Goal: Transaction & Acquisition: Purchase product/service

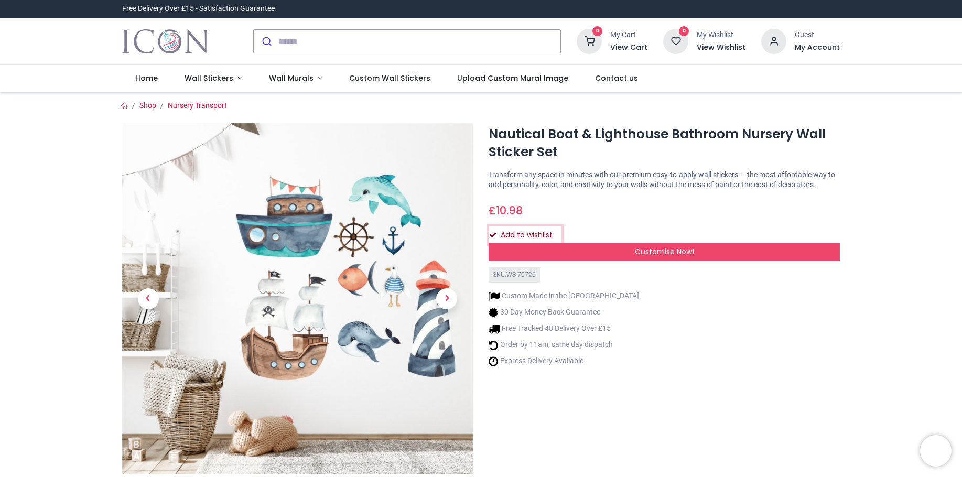
click at [523, 236] on button "Add to wishlist" at bounding box center [525, 236] width 73 height 18
click at [279, 41] on input "search" at bounding box center [420, 41] width 282 height 23
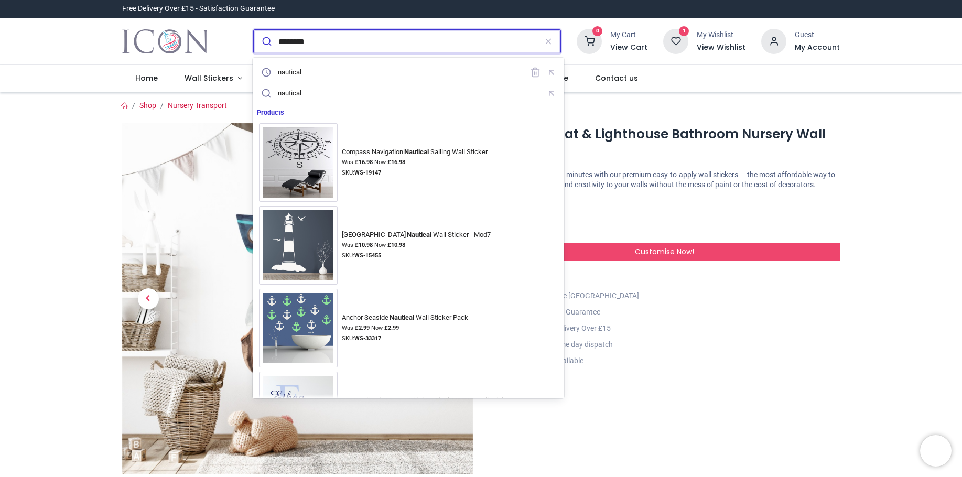
type input "********"
click at [254, 30] on button "submit" at bounding box center [266, 41] width 25 height 23
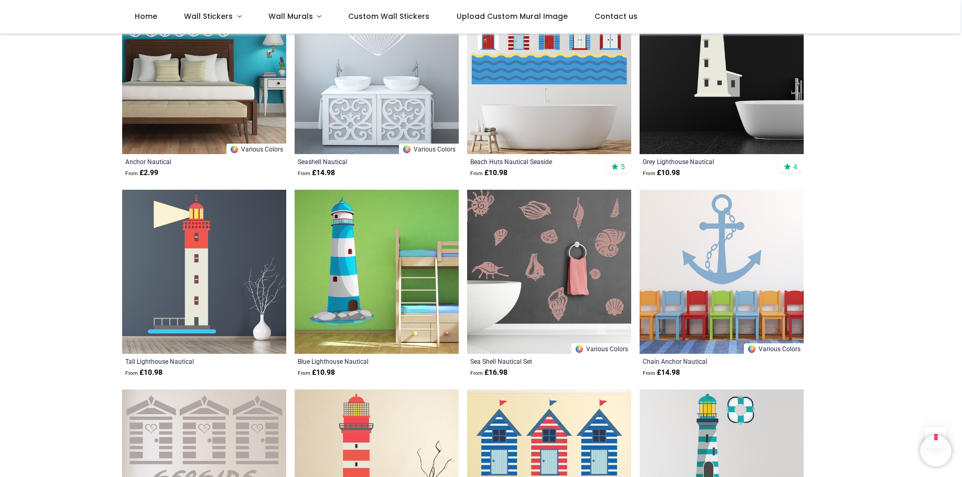
scroll to position [839, 0]
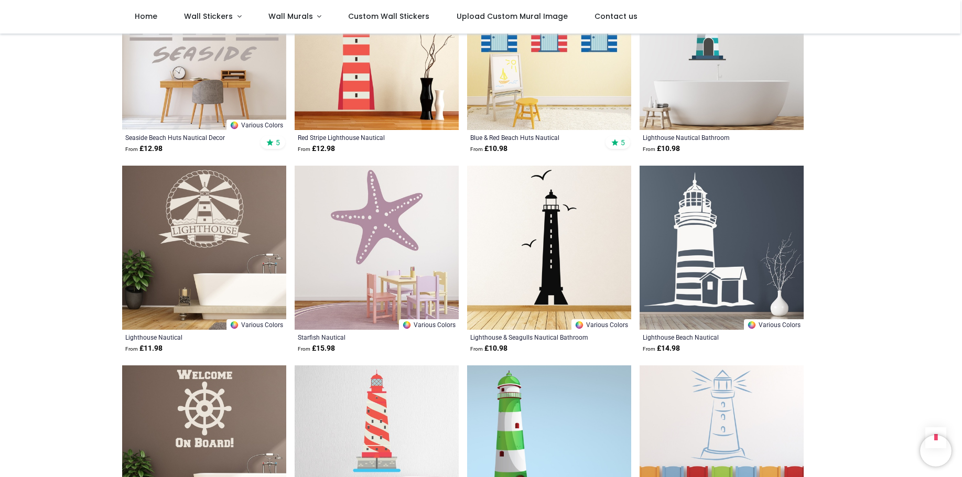
scroll to position [1206, 0]
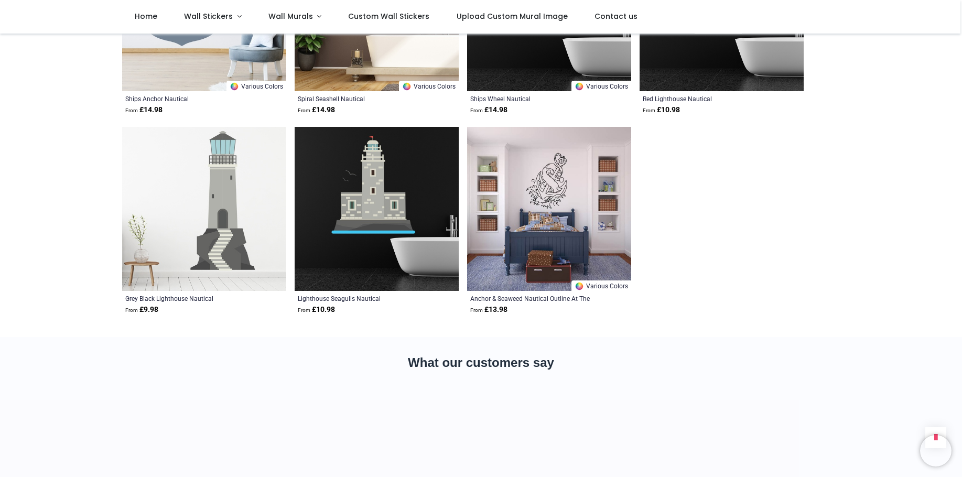
scroll to position [1836, 0]
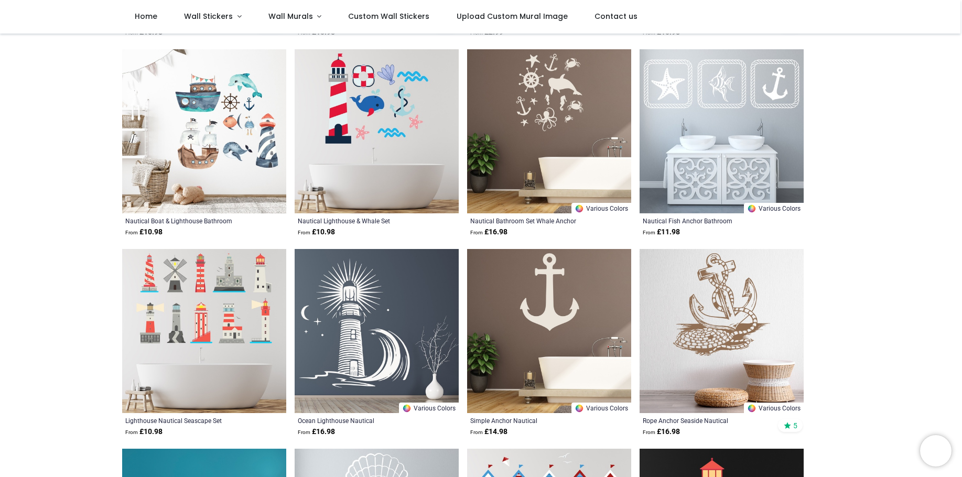
scroll to position [262, 0]
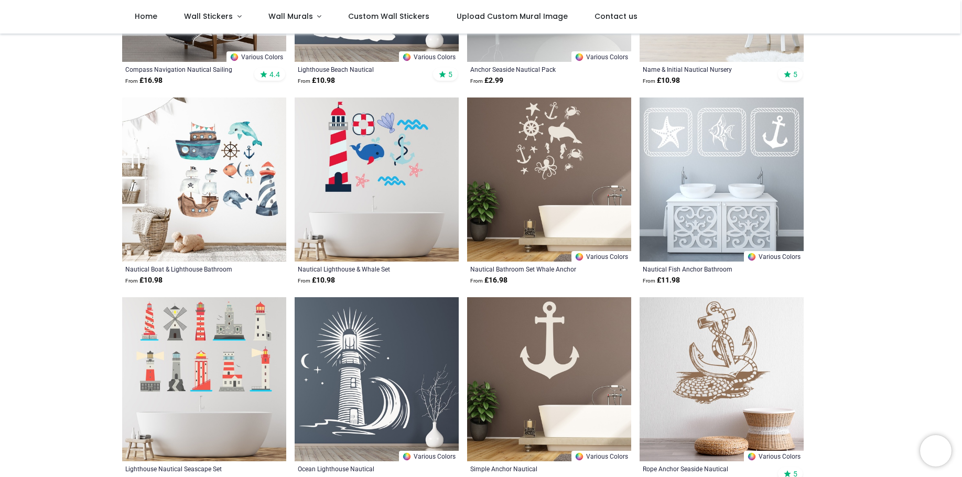
click at [211, 185] on img at bounding box center [204, 180] width 164 height 164
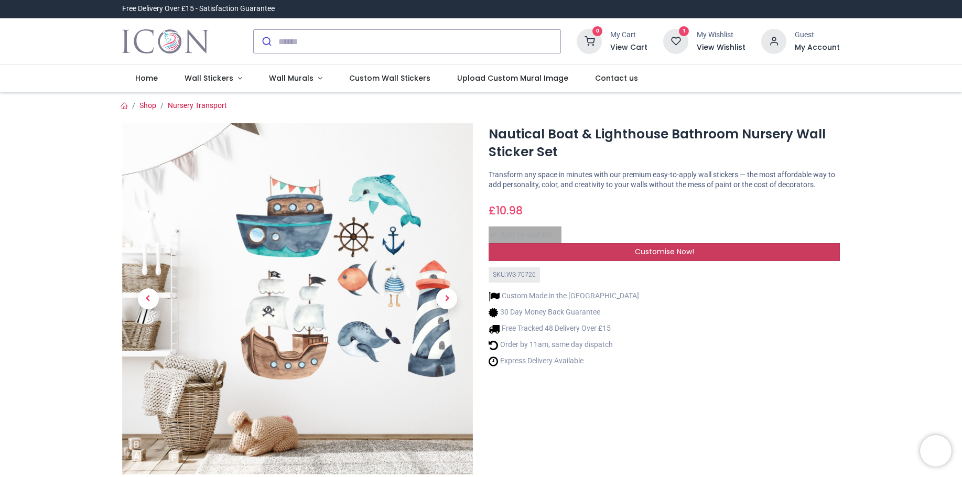
click at [641, 253] on span "Customise Now!" at bounding box center [664, 252] width 59 height 10
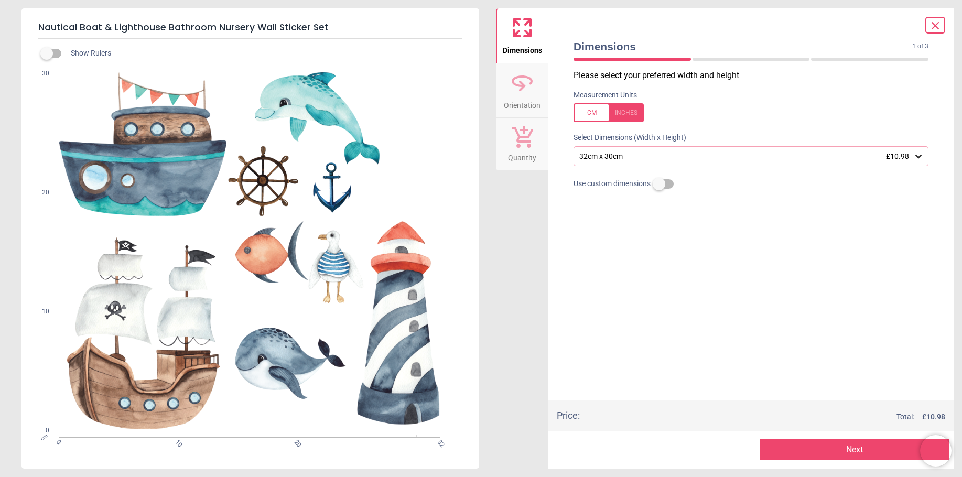
click at [841, 447] on button "Next" at bounding box center [855, 450] width 190 height 21
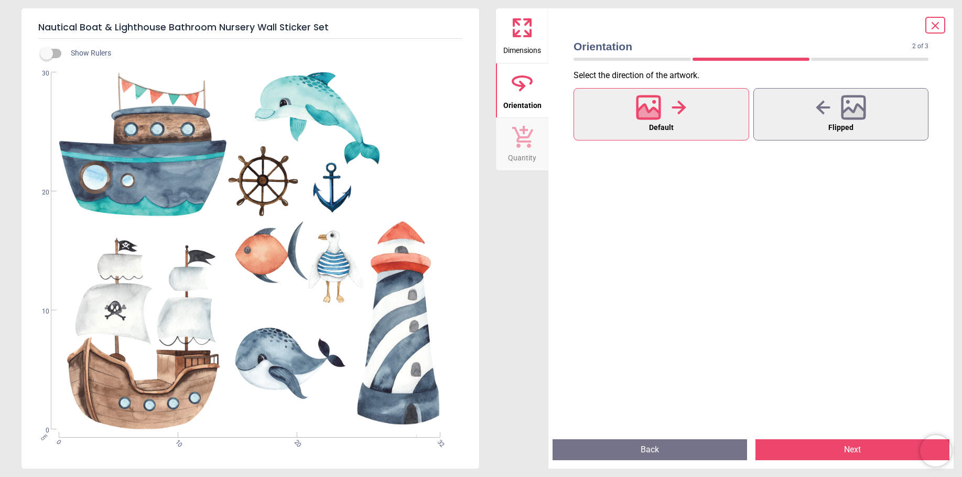
click at [841, 447] on button "Next" at bounding box center [853, 450] width 195 height 21
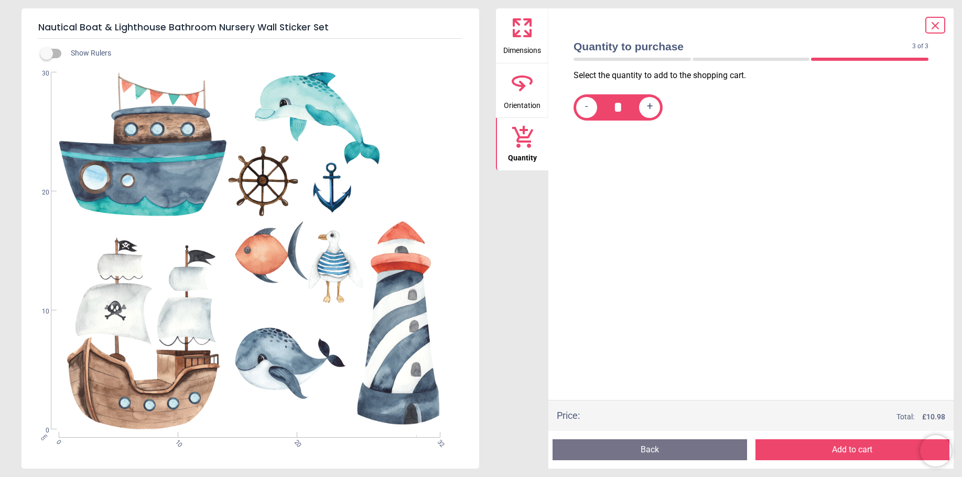
click at [650, 106] on span "+" at bounding box center [650, 107] width 6 height 13
type input "*"
click at [841, 448] on button "Add to cart" at bounding box center [853, 450] width 195 height 21
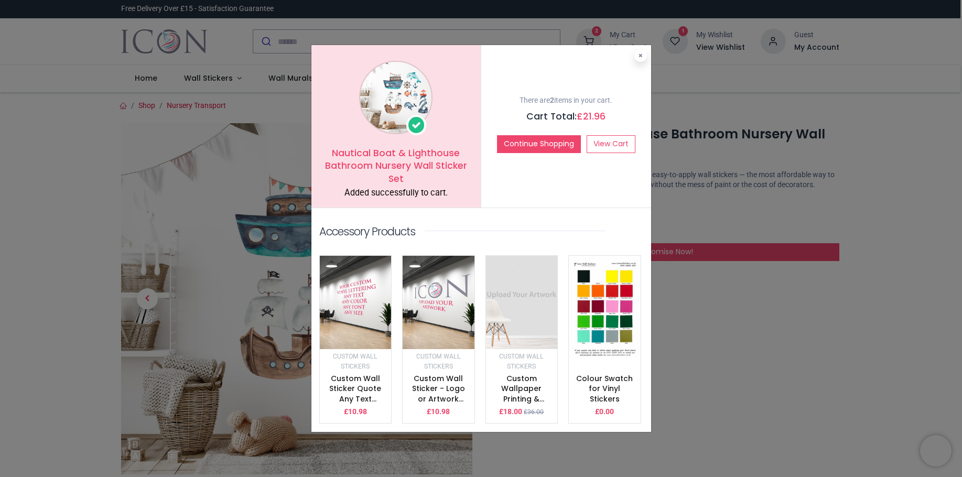
click at [783, 296] on div "Nautical Boat & Lighthouse Bathroom Nursery Wall Sticker Set Added successfully…" at bounding box center [481, 238] width 962 height 477
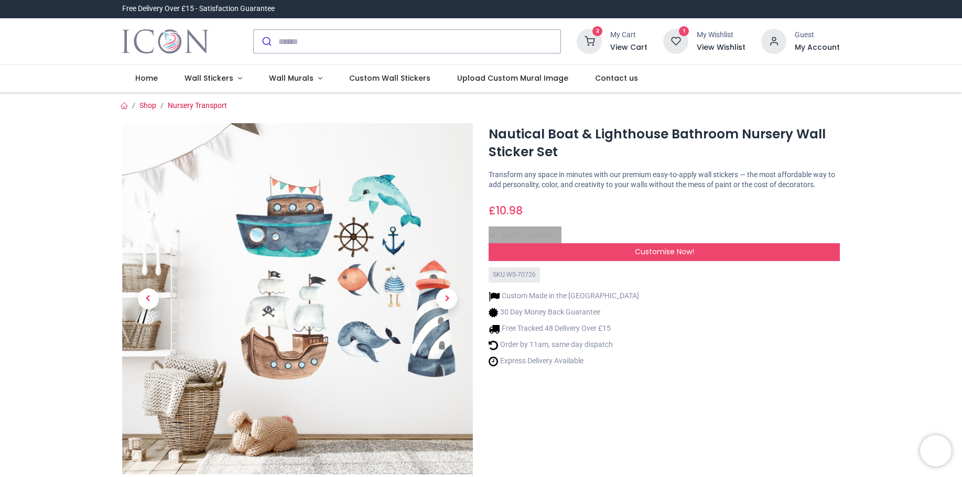
click at [676, 35] on icon at bounding box center [676, 41] width 25 height 25
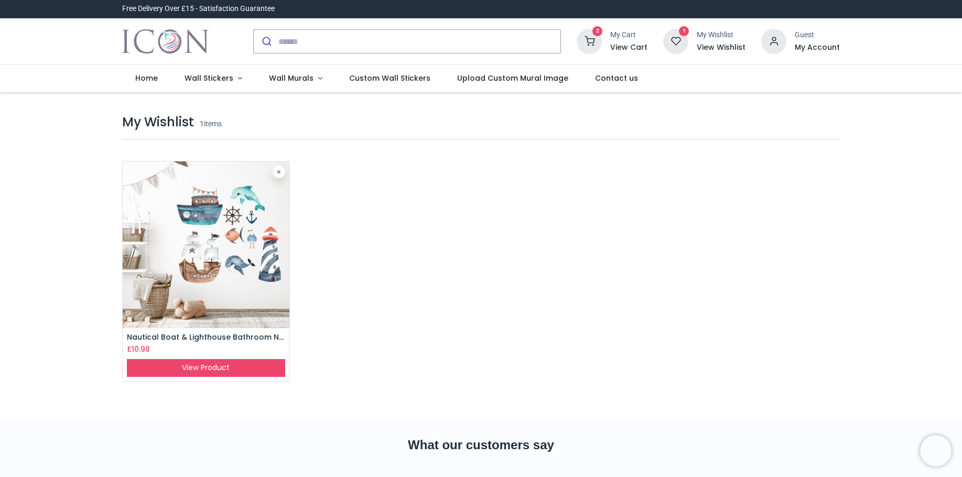
drag, startPoint x: 713, startPoint y: 39, endPoint x: 615, endPoint y: 115, distance: 124.4
click at [617, 112] on div "My Wishlist 1 items Nautical Boat & Lighthouse Bathroom Nursery Wall Sticker Se…" at bounding box center [481, 255] width 734 height 327
click at [279, 172] on icon at bounding box center [279, 171] width 4 height 5
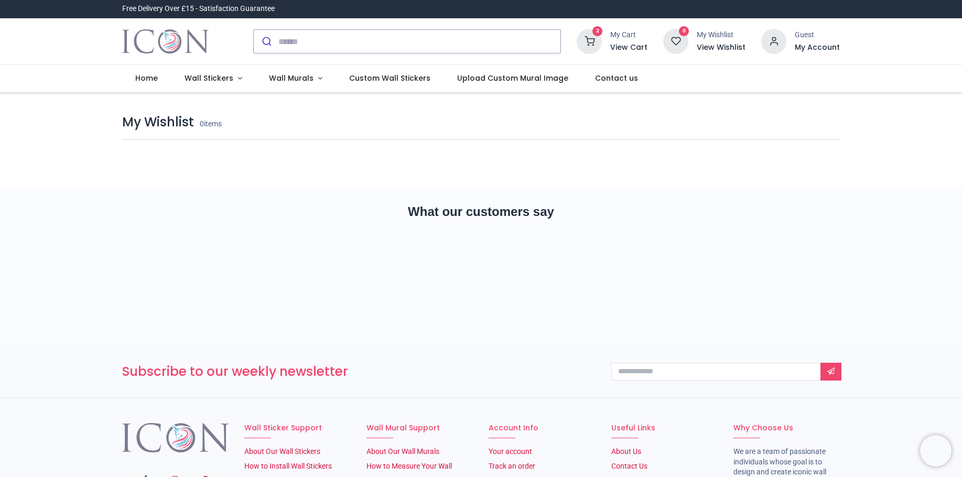
click at [627, 44] on h6 "View Cart" at bounding box center [629, 47] width 37 height 10
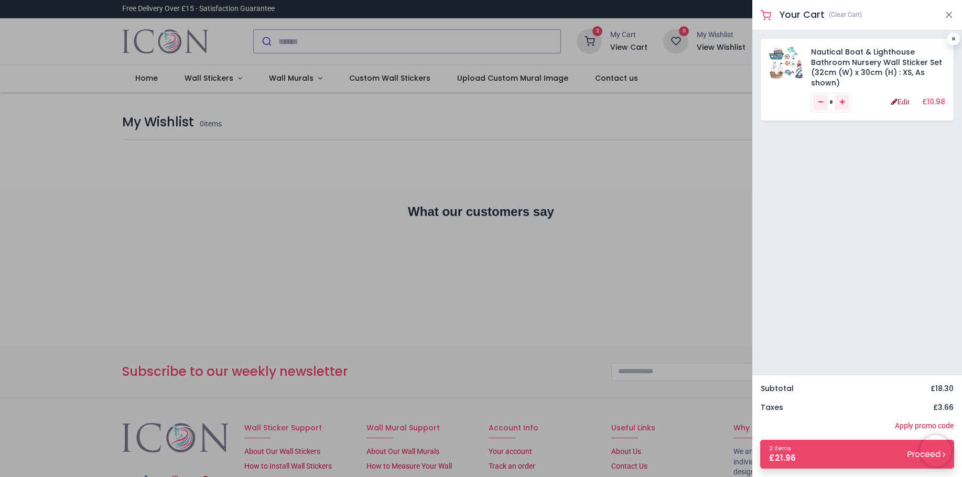
click at [898, 100] on link "Edit" at bounding box center [901, 101] width 18 height 7
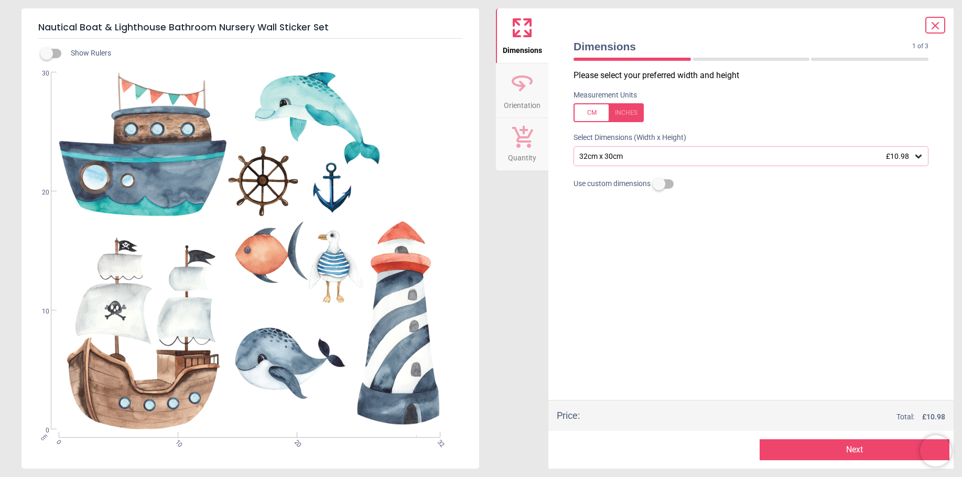
click at [920, 156] on icon at bounding box center [919, 156] width 10 height 10
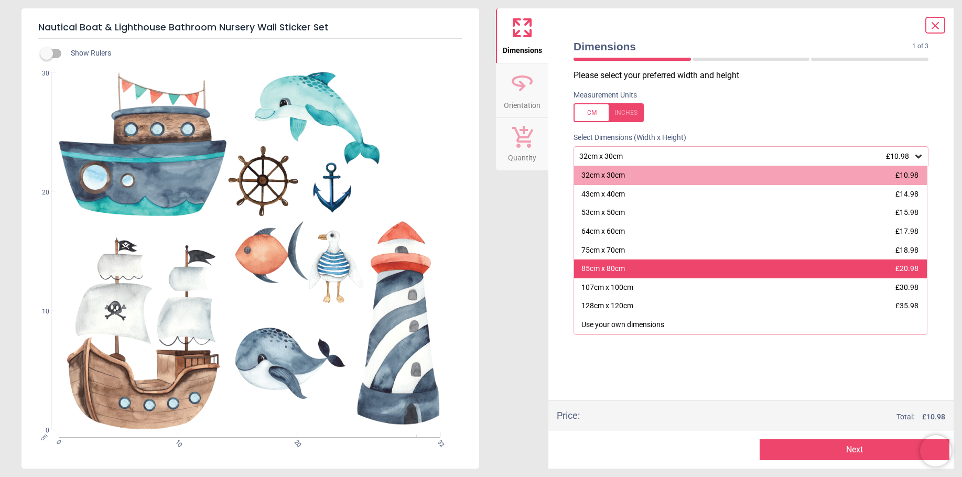
click at [644, 271] on div "85cm x 80cm £20.98" at bounding box center [750, 269] width 353 height 19
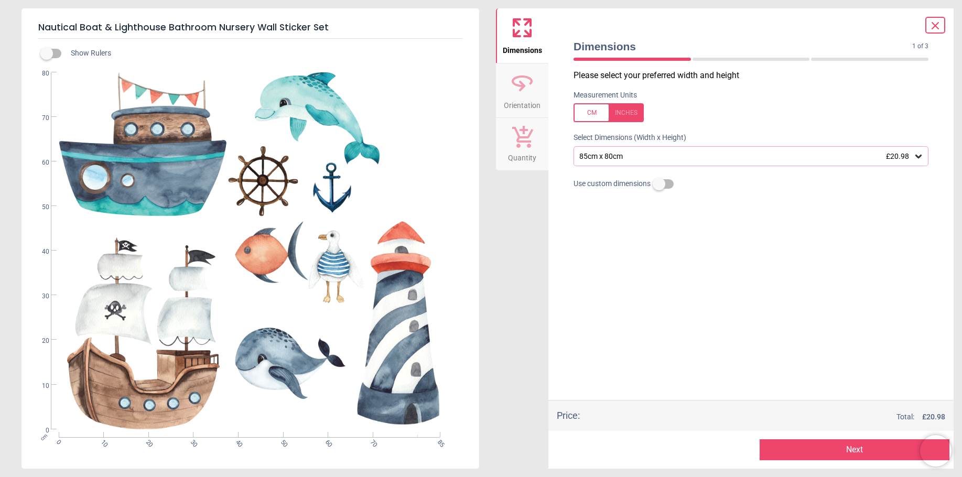
click at [849, 450] on button "Next" at bounding box center [855, 450] width 190 height 21
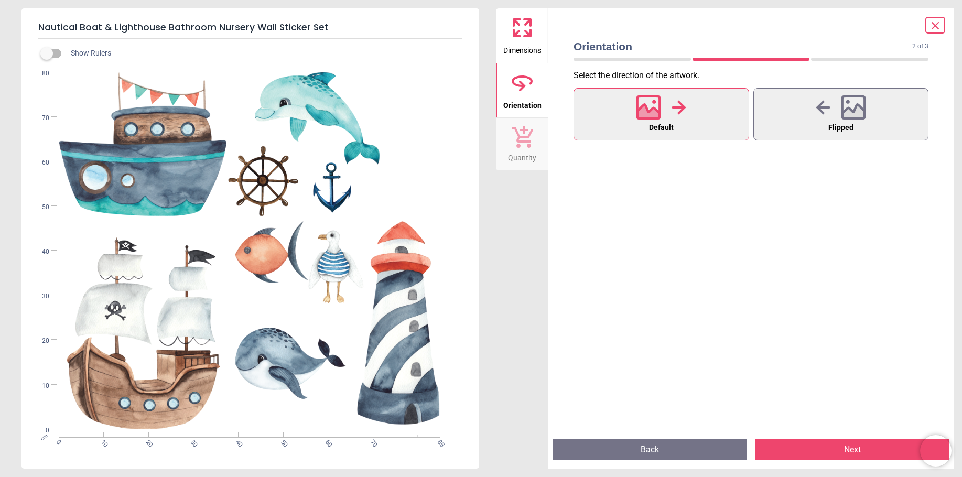
click at [849, 450] on button "Next" at bounding box center [853, 450] width 195 height 21
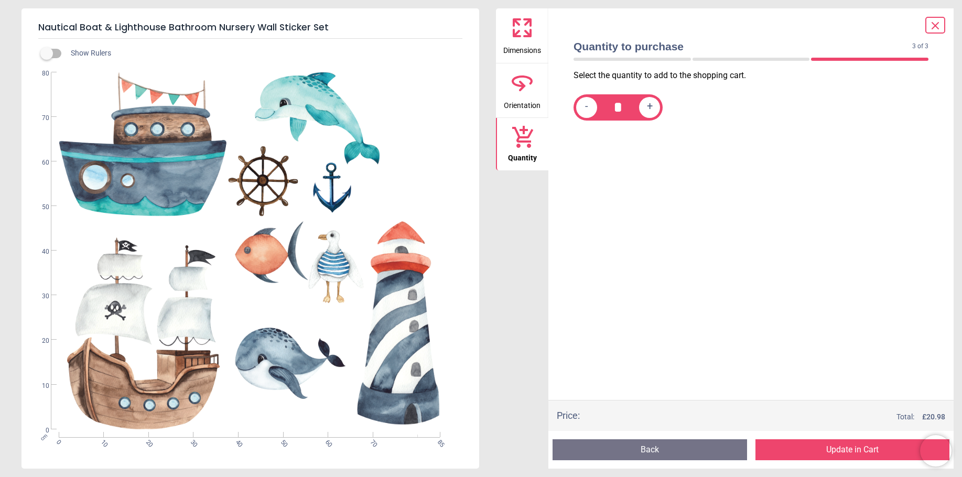
click at [648, 108] on span "+" at bounding box center [650, 107] width 6 height 13
type input "*"
click at [843, 450] on button "Update in Cart" at bounding box center [853, 450] width 195 height 21
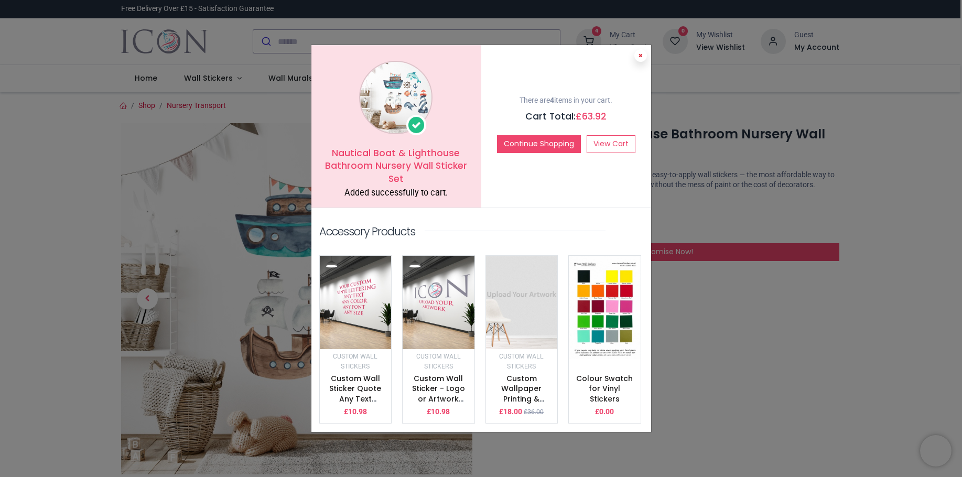
click at [641, 58] on icon at bounding box center [641, 55] width 4 height 5
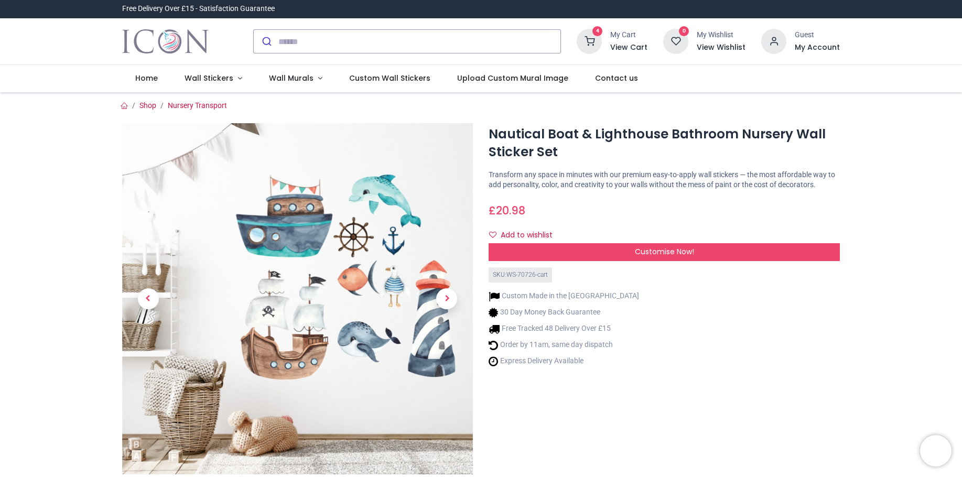
click at [597, 37] on icon at bounding box center [589, 41] width 25 height 25
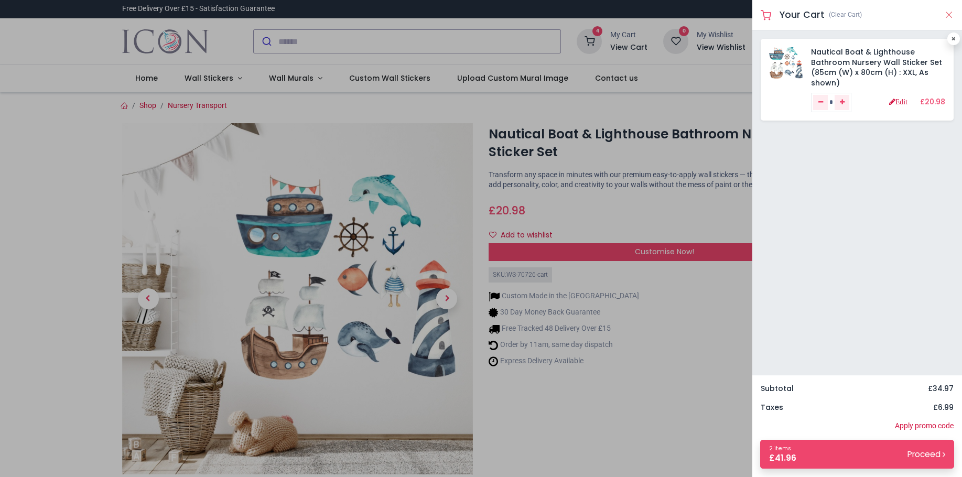
click at [948, 14] on button "Close" at bounding box center [949, 14] width 9 height 13
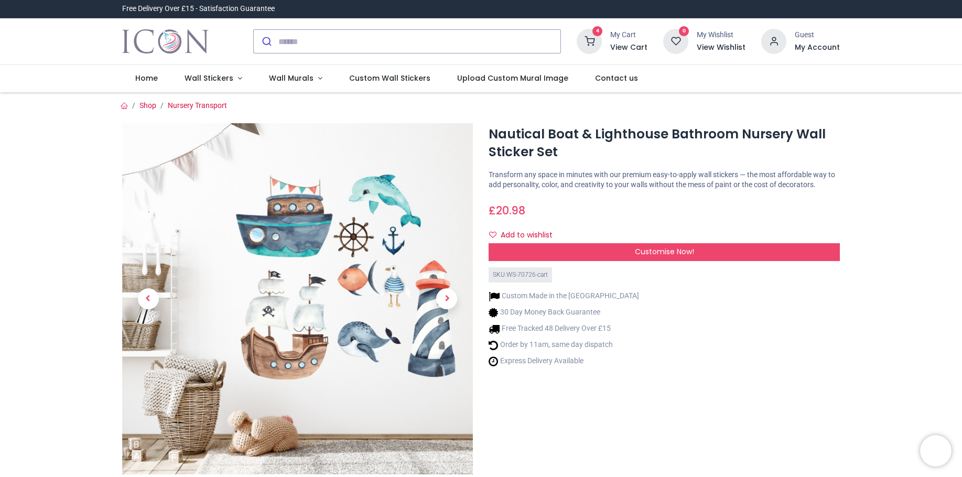
click at [594, 42] on icon at bounding box center [589, 41] width 25 height 25
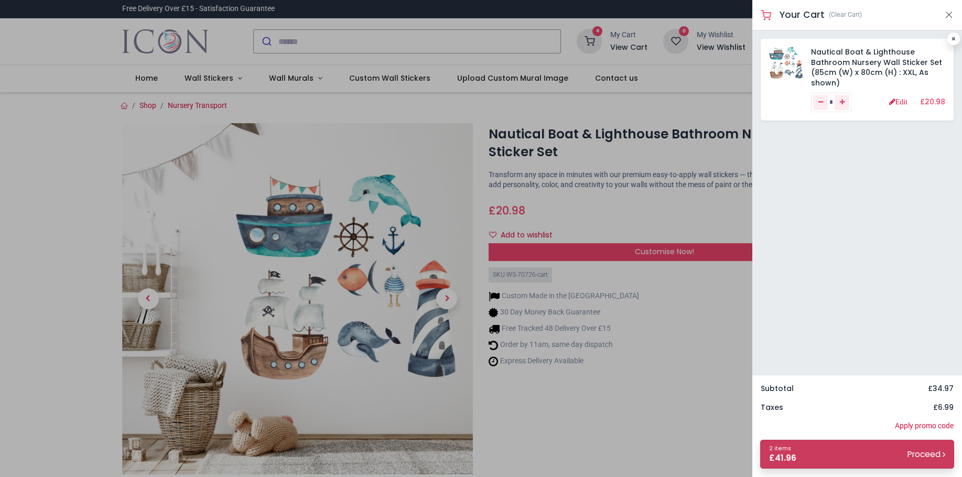
click at [921, 447] on link "2 items £ 41.96 Proceed" at bounding box center [858, 454] width 194 height 29
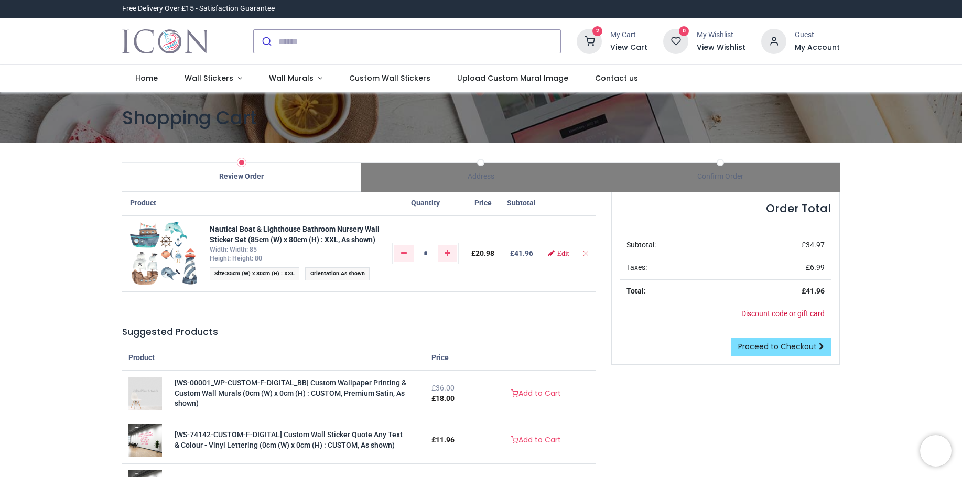
click at [878, 477] on div at bounding box center [481, 477] width 962 height 0
click at [676, 477] on div at bounding box center [481, 477] width 962 height 0
click at [239, 79] on link "Wall Stickers" at bounding box center [214, 78] width 84 height 27
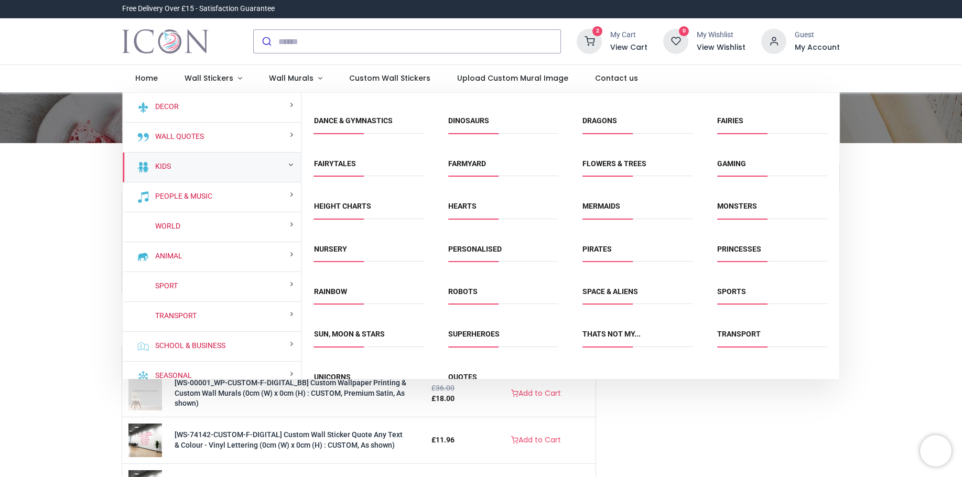
scroll to position [98, 0]
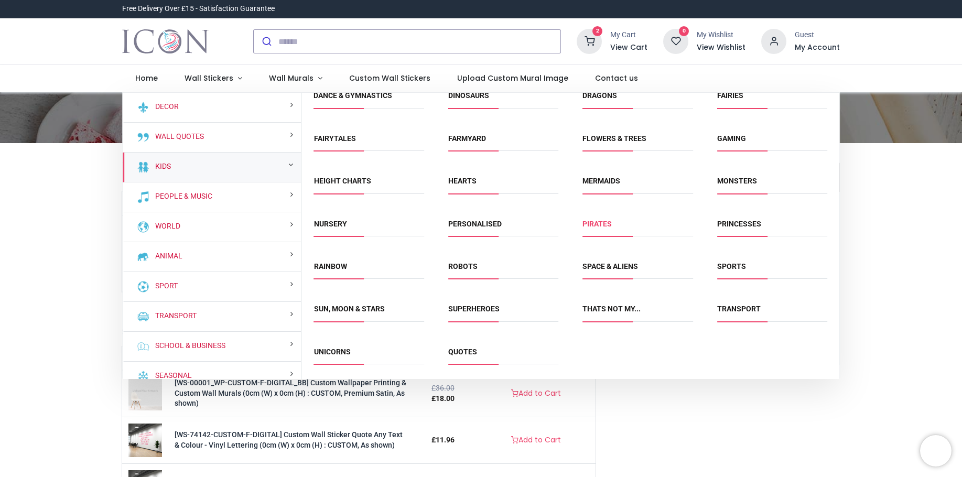
click at [596, 223] on link "Pirates" at bounding box center [597, 224] width 29 height 8
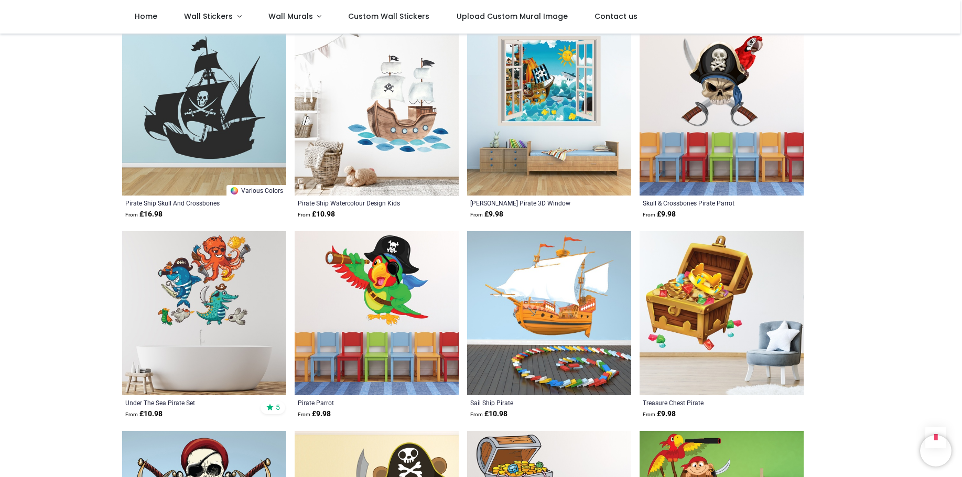
scroll to position [629, 0]
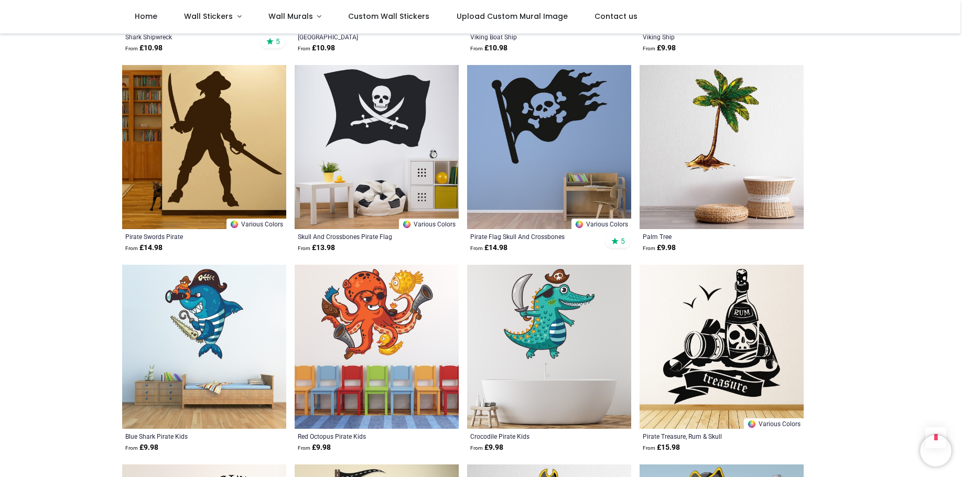
scroll to position [2046, 0]
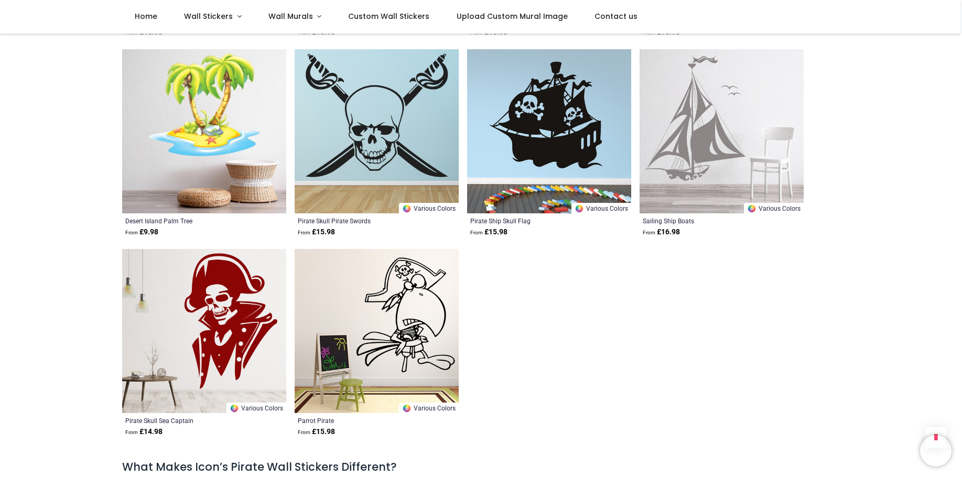
scroll to position [2990, 0]
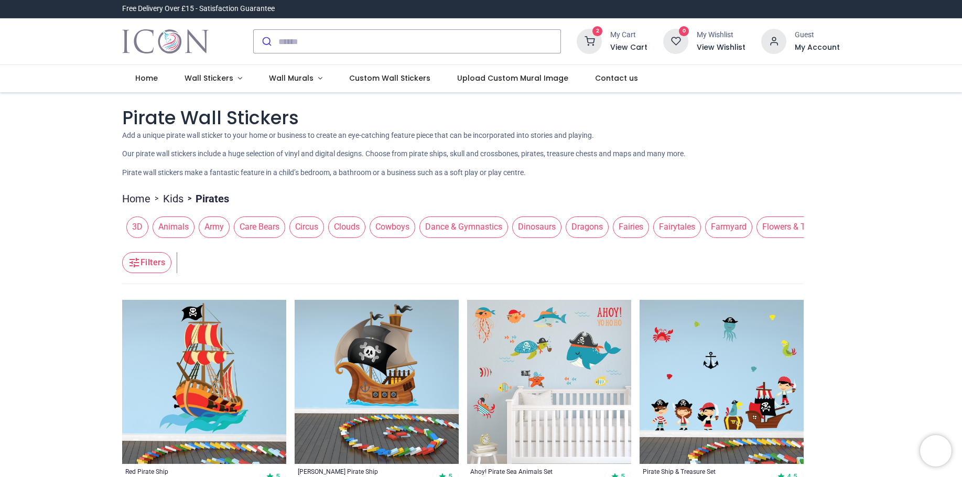
click at [593, 39] on icon at bounding box center [589, 41] width 25 height 25
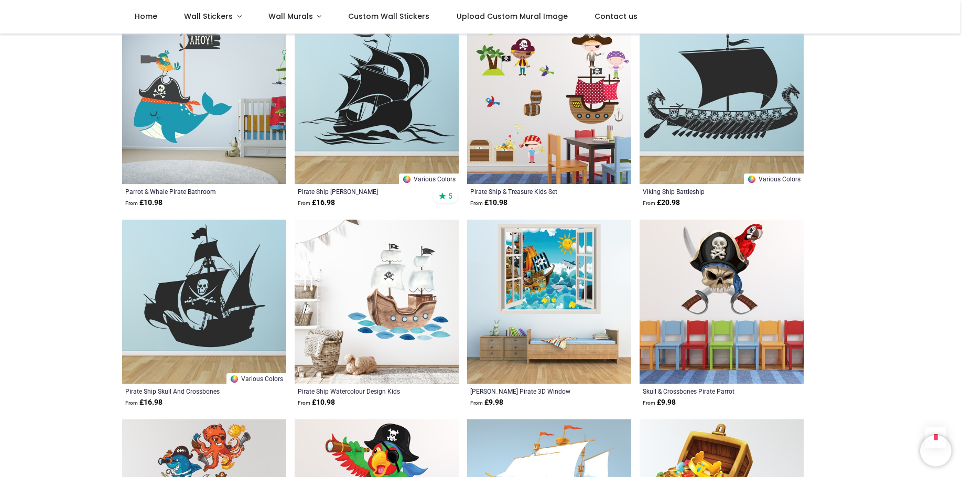
scroll to position [472, 0]
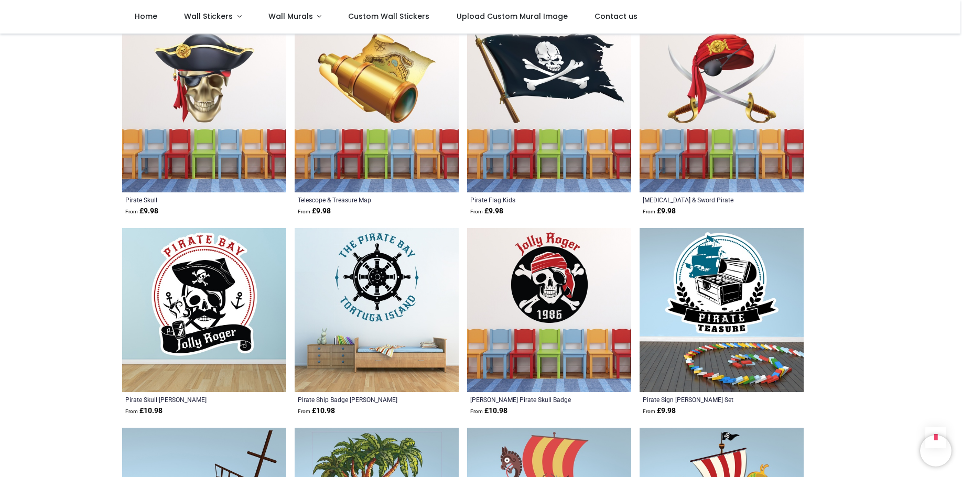
scroll to position [1416, 0]
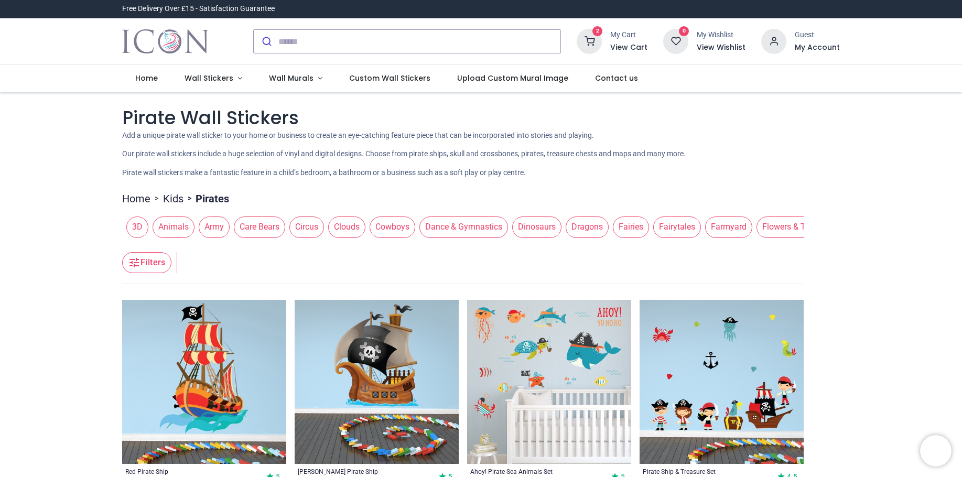
click at [630, 37] on div "My Cart" at bounding box center [629, 35] width 37 height 10
click at [623, 44] on h6 "View Cart" at bounding box center [629, 47] width 37 height 10
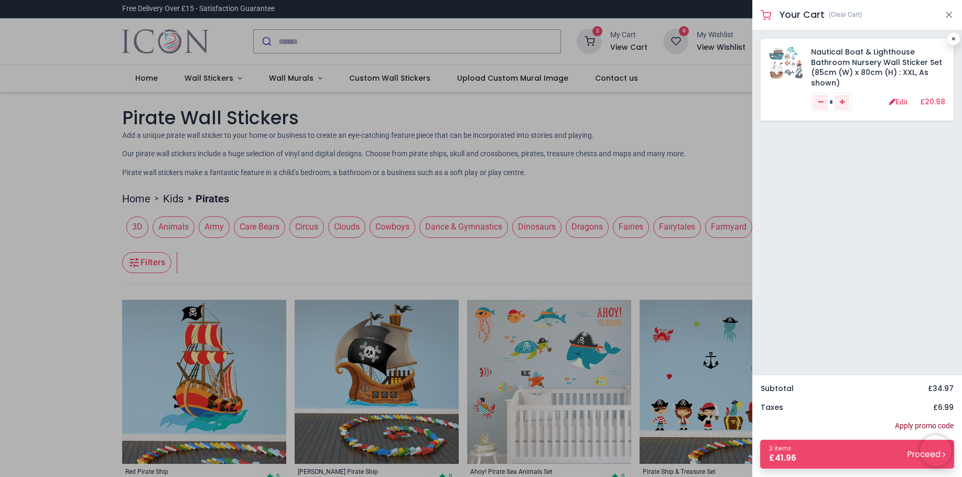
click at [924, 426] on link "Apply promo code" at bounding box center [924, 426] width 59 height 10
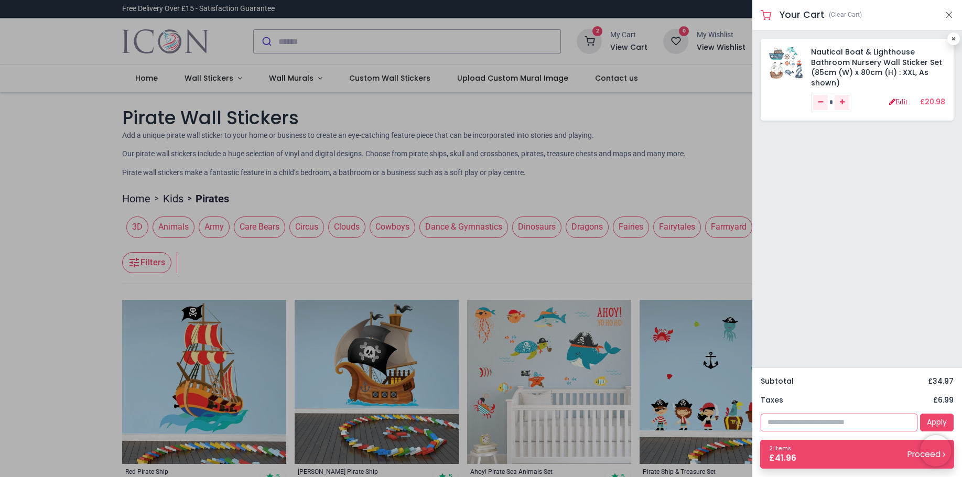
click at [837, 424] on input "text" at bounding box center [839, 423] width 157 height 18
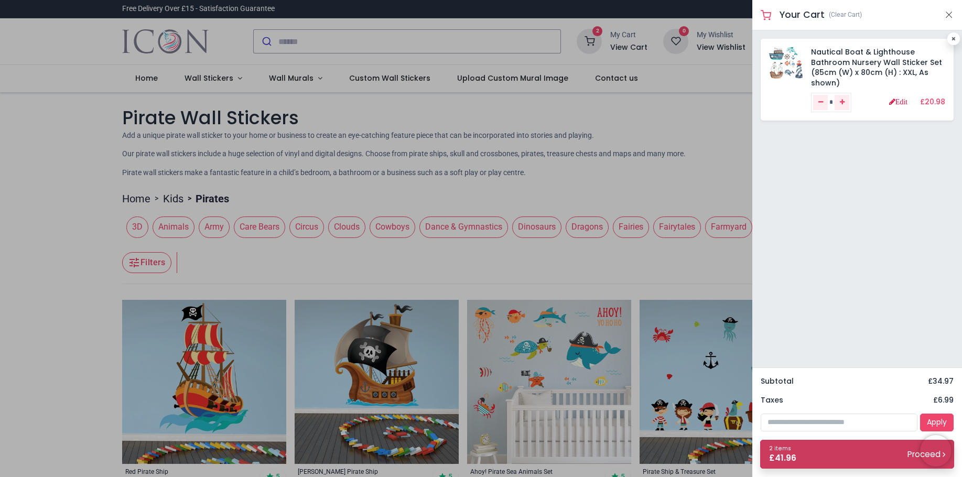
click at [879, 457] on link "2 items £ 41.96 Proceed" at bounding box center [858, 454] width 194 height 29
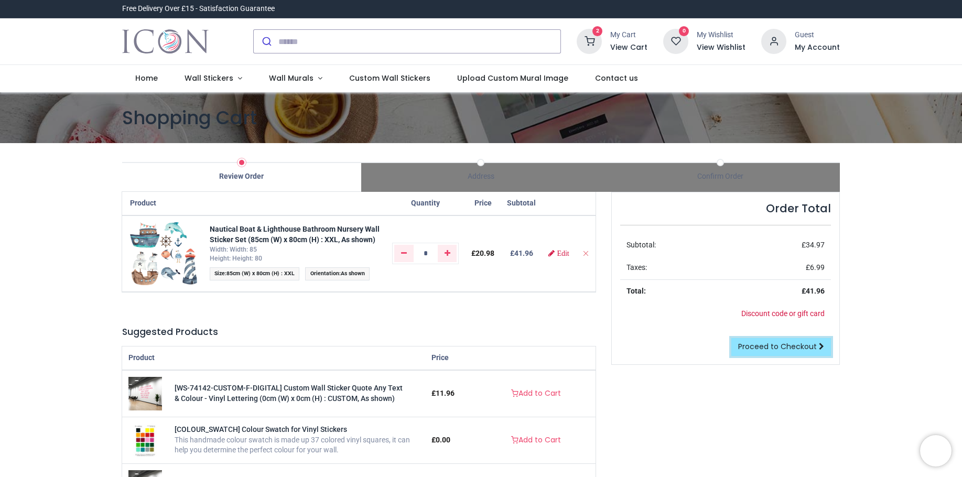
click at [786, 349] on span "Proceed to Checkout" at bounding box center [778, 346] width 79 height 10
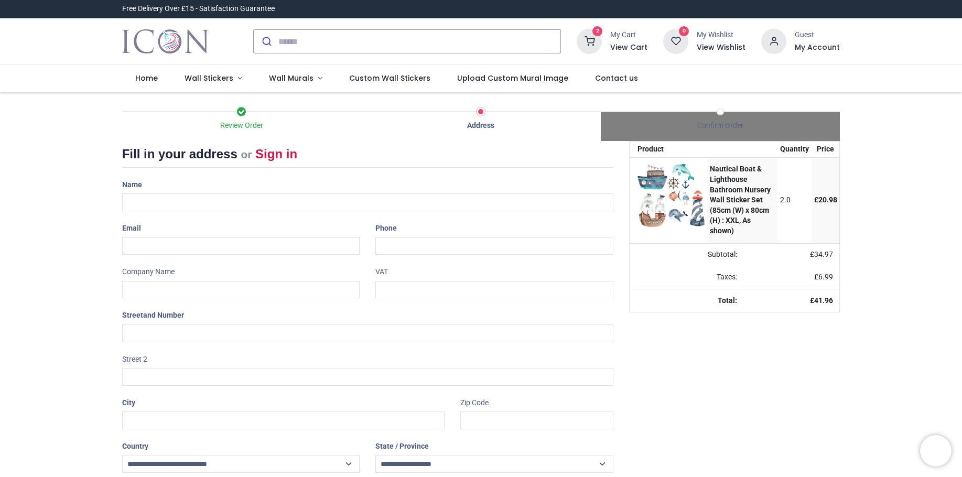
select select "***"
click at [188, 199] on input "text" at bounding box center [368, 203] width 492 height 18
type input "**********"
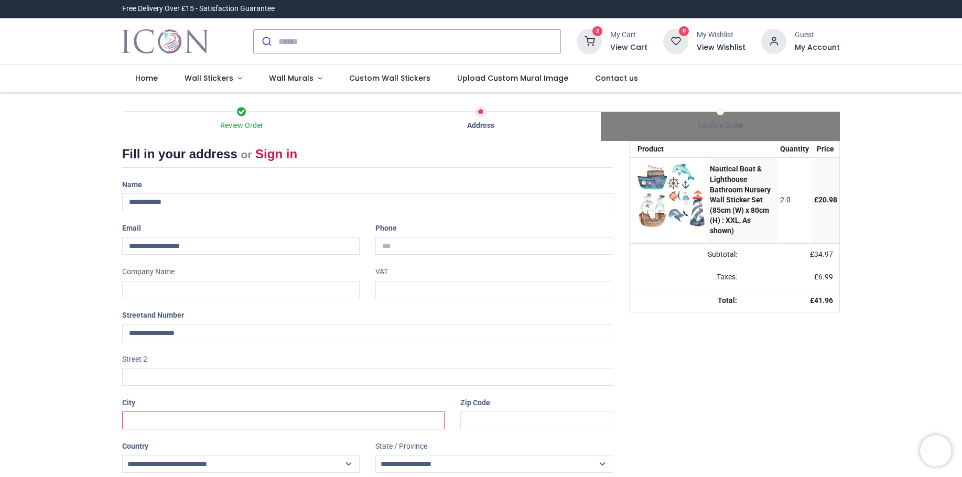
type input "**********"
type input "*******"
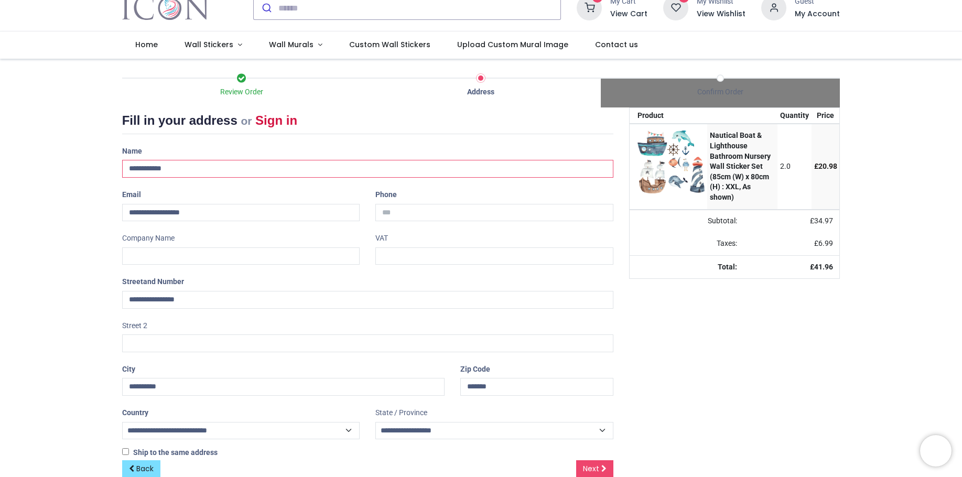
scroll to position [56, 0]
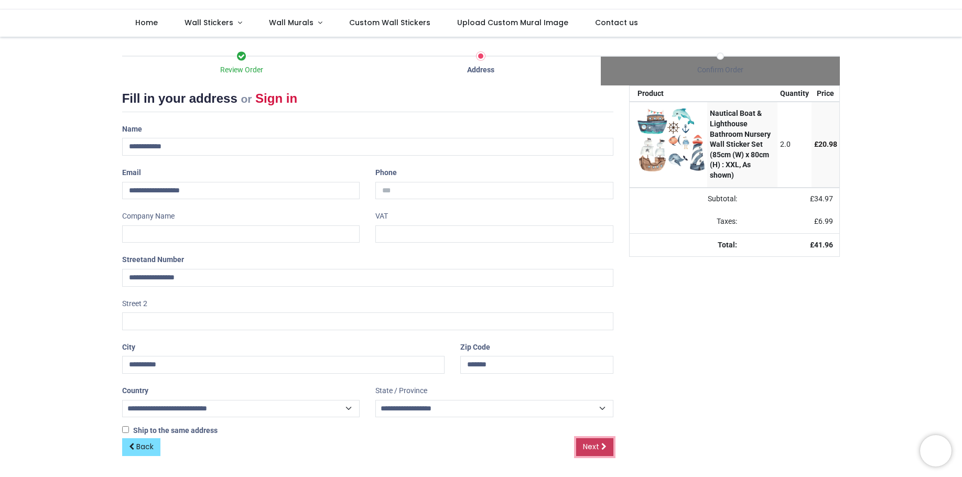
click at [598, 445] on span "Next" at bounding box center [591, 447] width 16 height 10
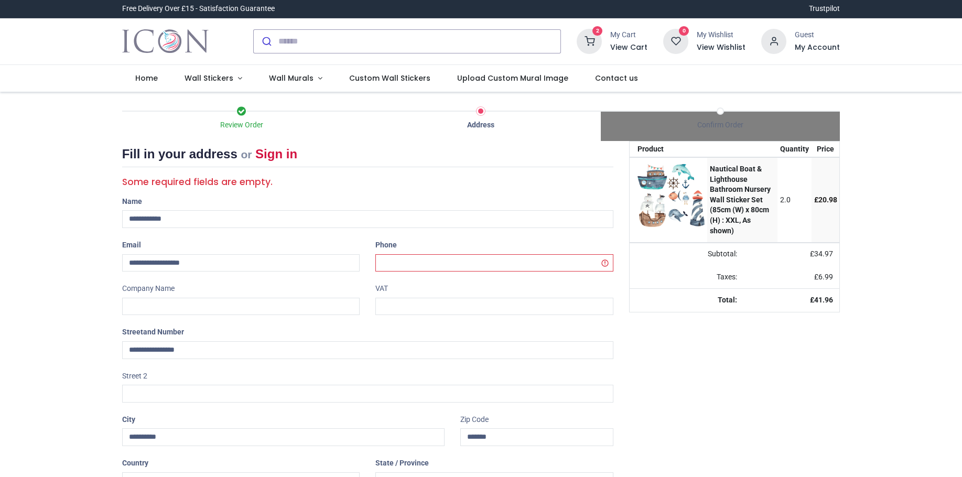
select select "***"
click at [441, 268] on input "tel" at bounding box center [495, 263] width 238 height 18
type input "**********"
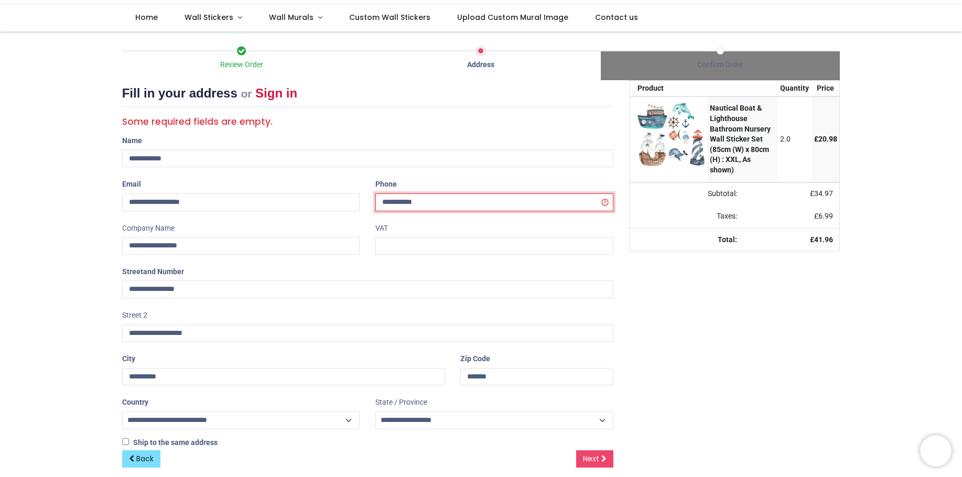
scroll to position [72, 0]
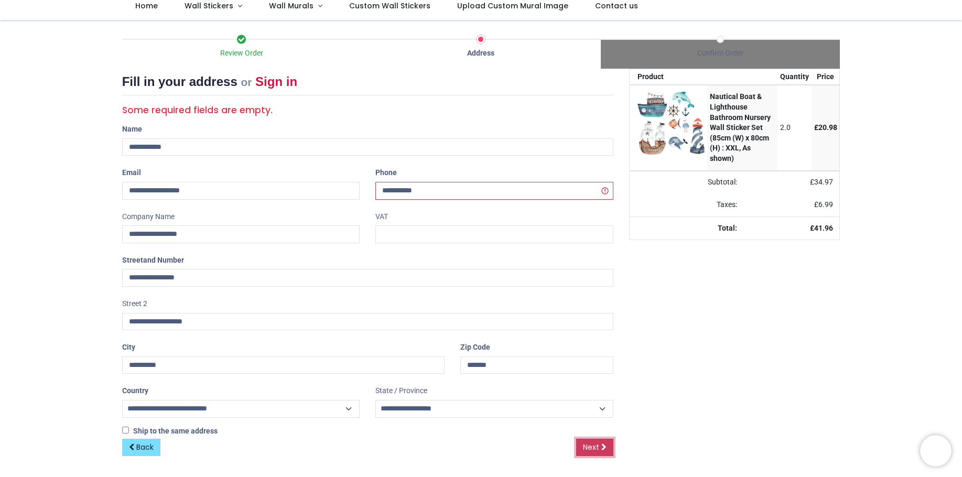
click at [599, 444] on link "Next" at bounding box center [594, 448] width 37 height 18
